Goal: Task Accomplishment & Management: Manage account settings

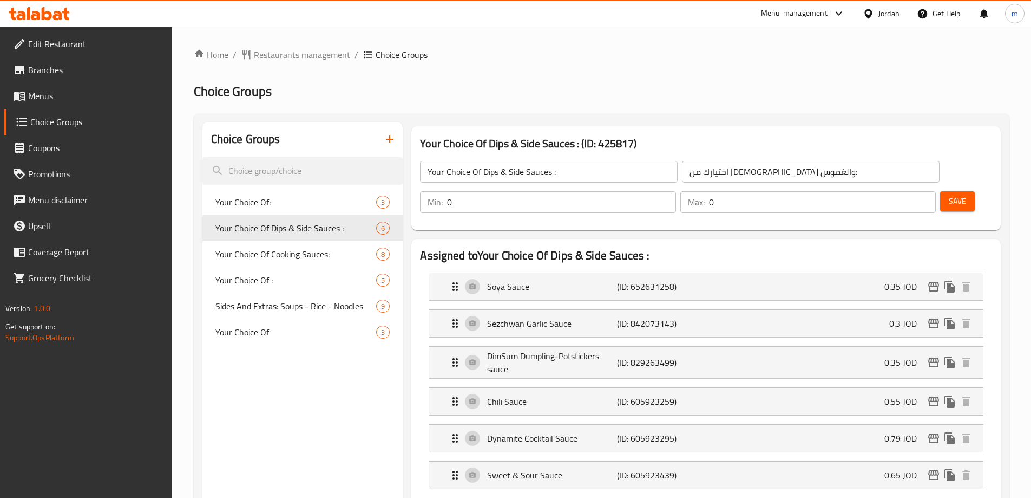
click at [311, 54] on span "Restaurants management" at bounding box center [302, 54] width 96 height 13
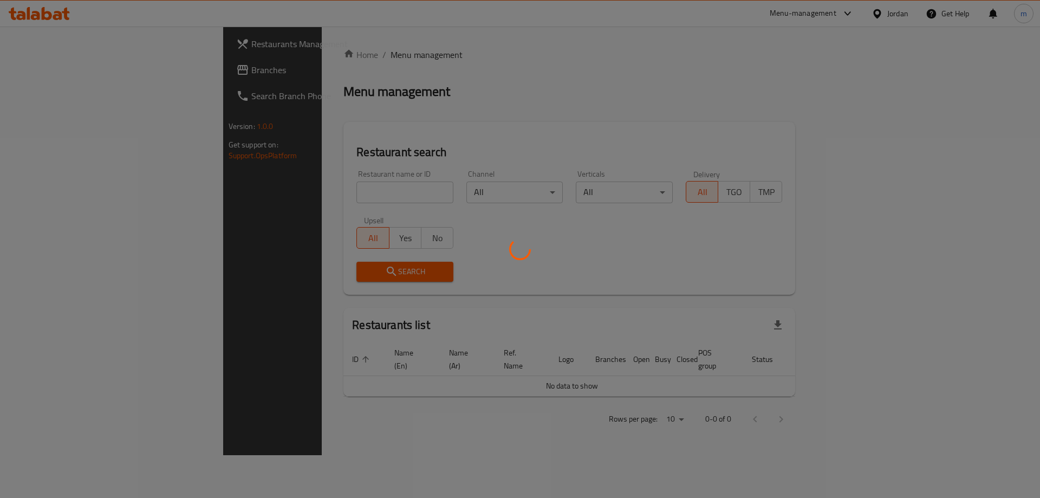
click at [61, 76] on div at bounding box center [520, 249] width 1040 height 498
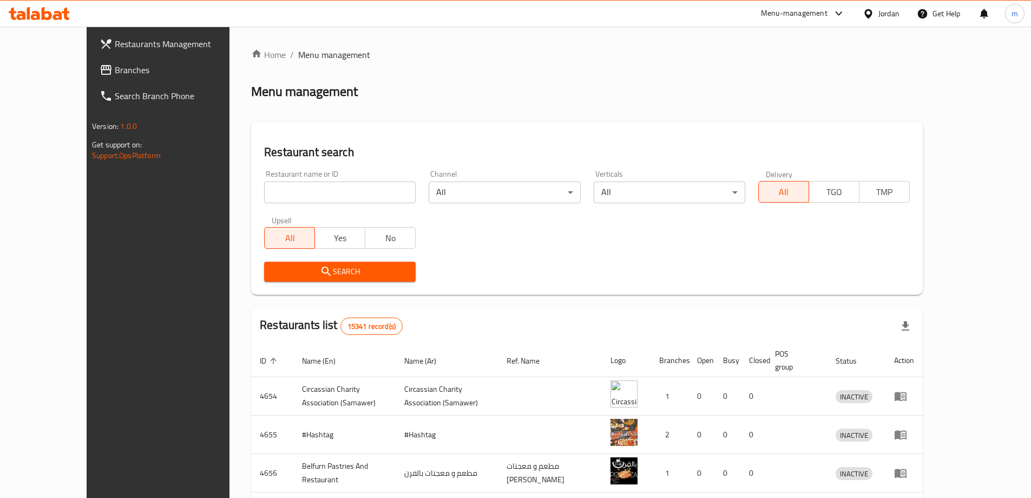
click at [305, 180] on div "Restaurant name or ID Restaurant name or ID" at bounding box center [340, 186] width 152 height 33
click at [302, 184] on input "search" at bounding box center [340, 192] width 152 height 22
paste input "511131"
type input "511131"
click at [115, 75] on span "Branches" at bounding box center [182, 69] width 135 height 13
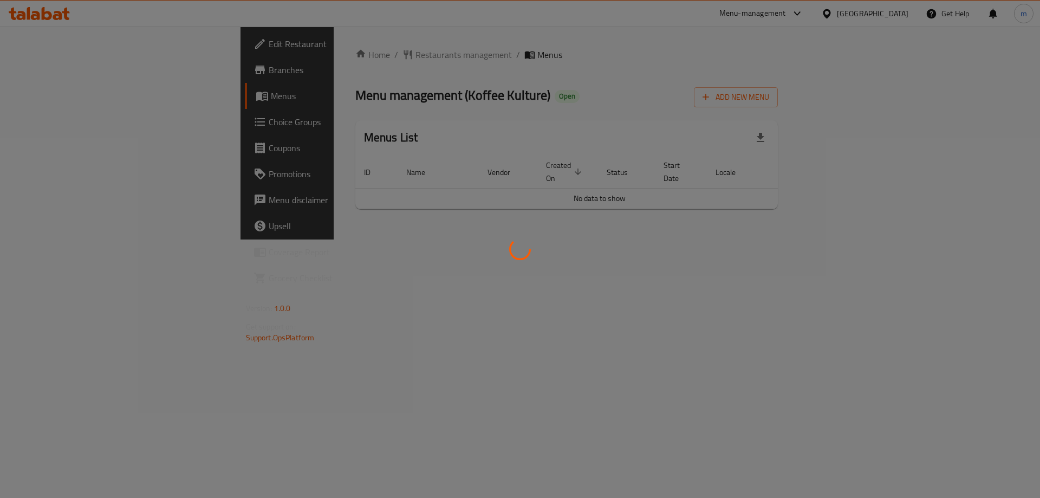
click at [80, 126] on div at bounding box center [520, 249] width 1040 height 498
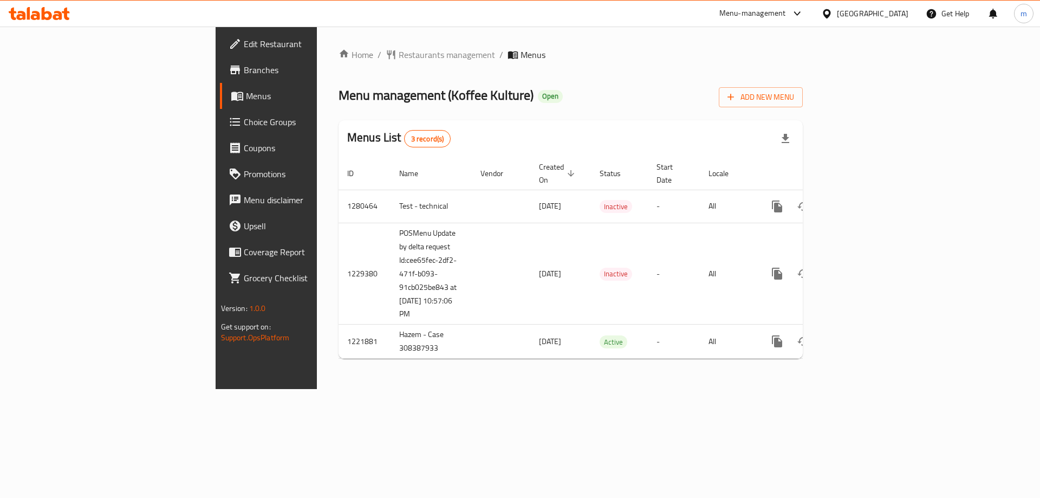
click at [244, 127] on span "Choice Groups" at bounding box center [312, 121] width 137 height 13
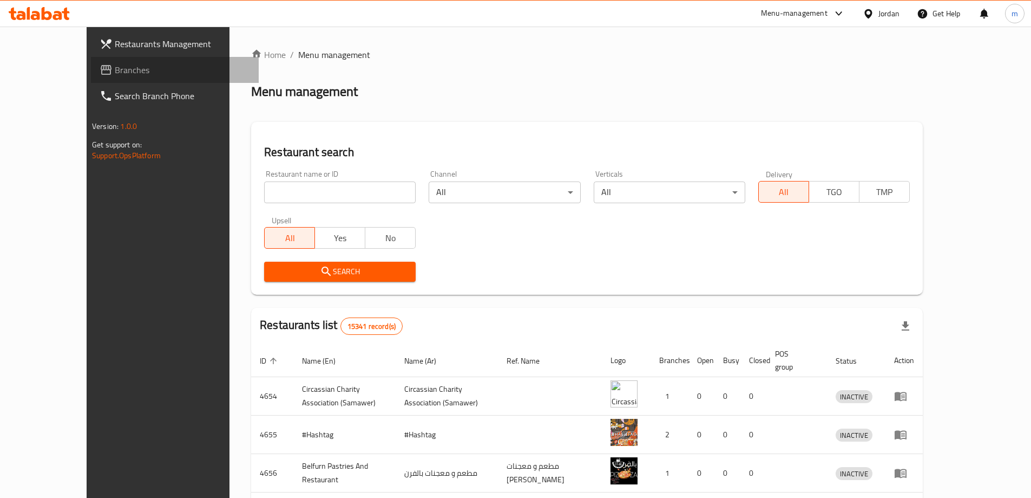
click at [115, 71] on span "Branches" at bounding box center [182, 69] width 135 height 13
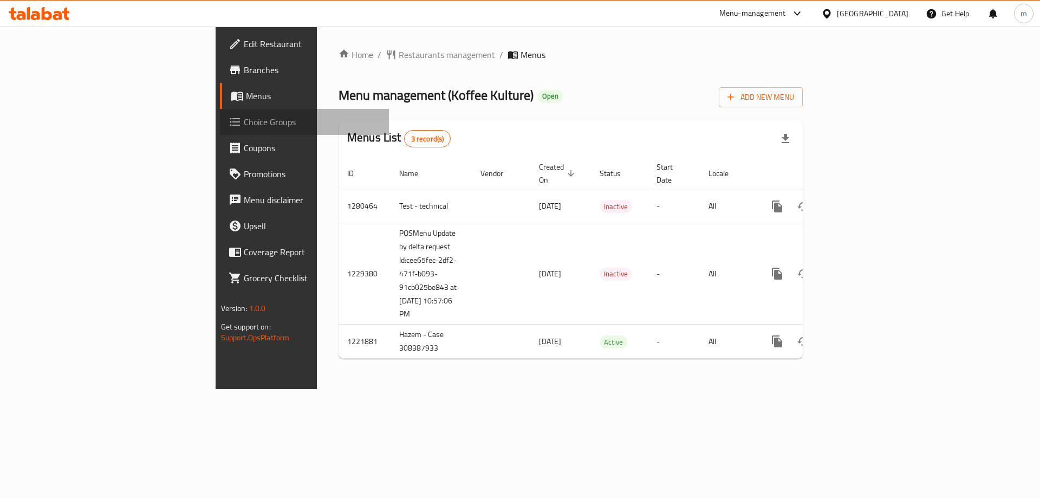
click at [244, 115] on span "Choice Groups" at bounding box center [312, 121] width 137 height 13
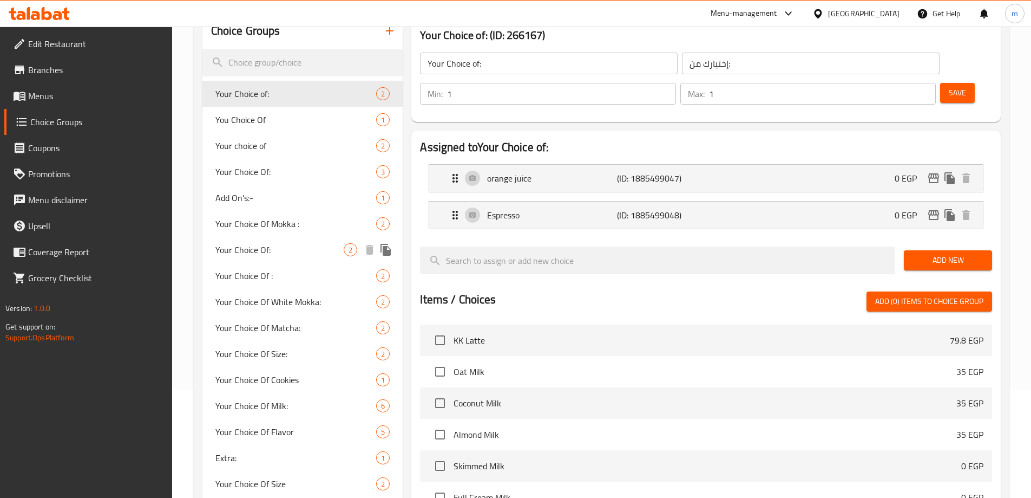
scroll to position [162, 0]
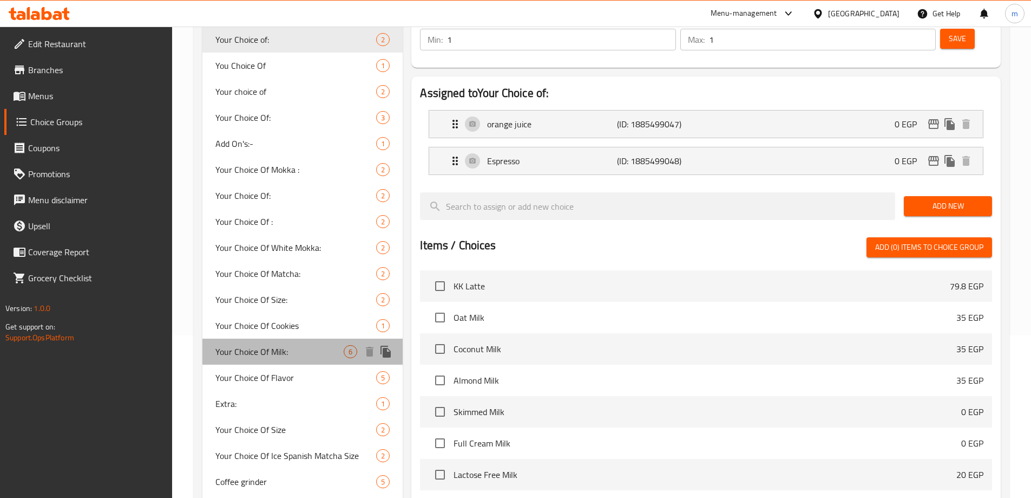
click at [270, 345] on span "Your Choice Of Milk:" at bounding box center [279, 351] width 129 height 13
type input "Your Choice Of Milk:"
type input "اختيارك من الحليب:"
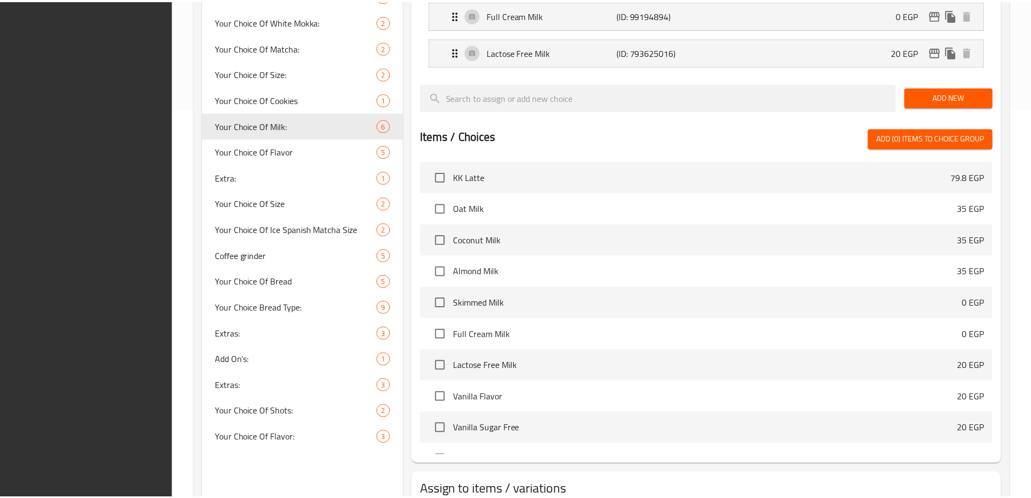
scroll to position [465, 0]
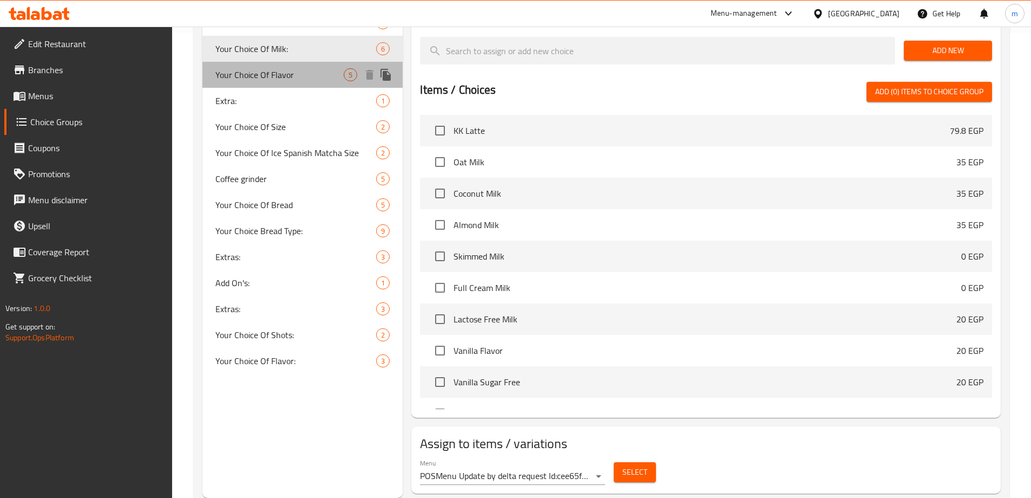
click at [289, 79] on span "Your Choice Of Flavor" at bounding box center [279, 74] width 129 height 13
type input "Your Choice Of Flavor"
type input "إختيارك من النكهة"
type input "0"
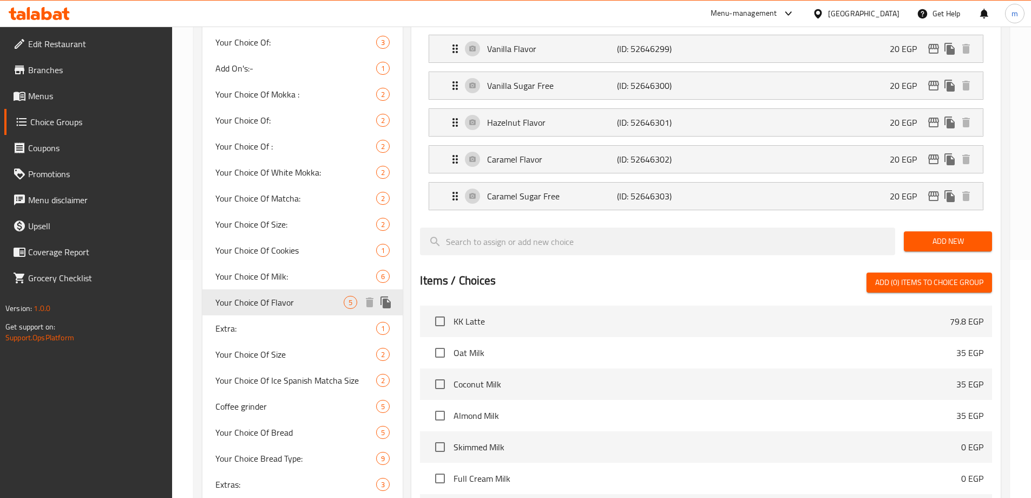
scroll to position [0, 0]
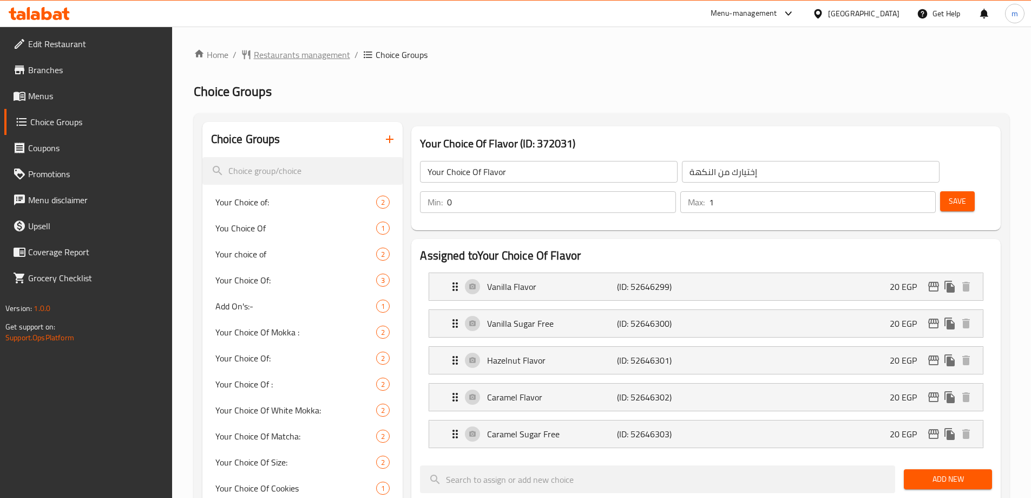
click at [295, 56] on span "Restaurants management" at bounding box center [302, 54] width 96 height 13
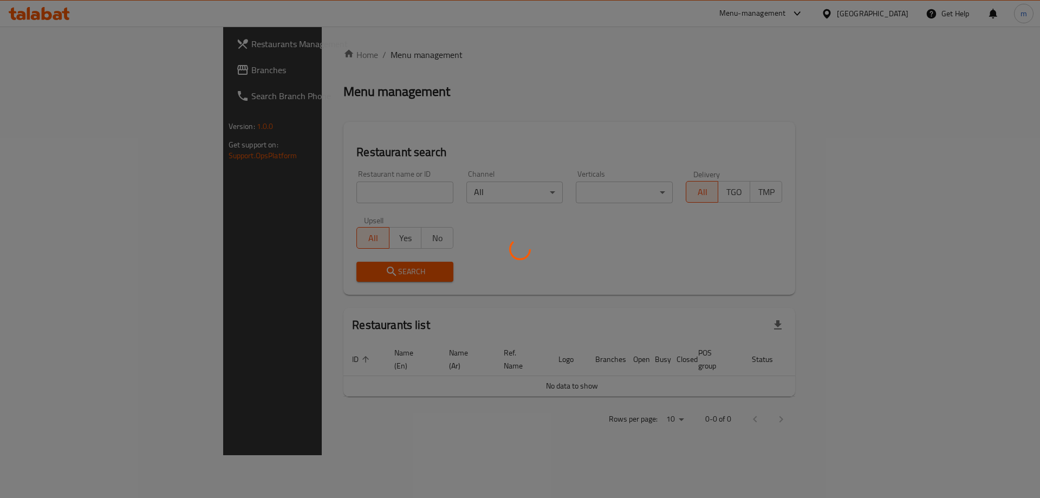
click at [51, 74] on div at bounding box center [520, 249] width 1040 height 498
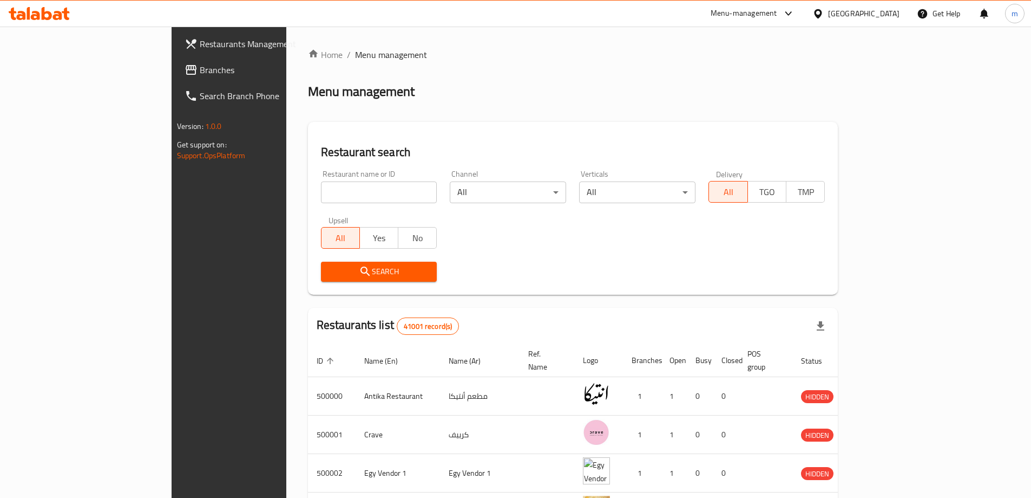
click at [200, 69] on span "Branches" at bounding box center [267, 69] width 135 height 13
